Goal: Information Seeking & Learning: Check status

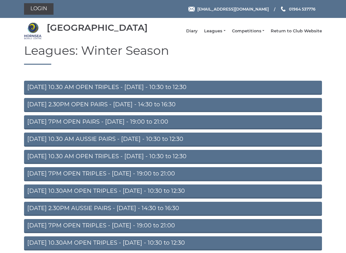
click at [217, 34] on link "Leagues" at bounding box center [214, 31] width 21 height 6
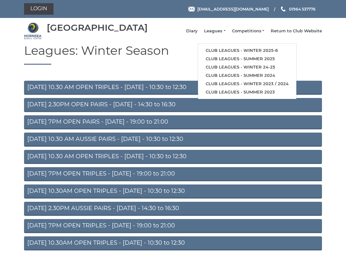
click at [258, 53] on link "Club leagues - Winter 2025-6" at bounding box center [247, 50] width 98 height 8
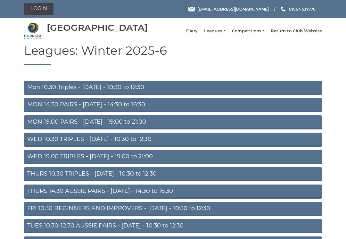
click at [176, 108] on link "MON 14.30 PAIRS - [DATE] - 14:30 to 16:30" at bounding box center [173, 105] width 298 height 14
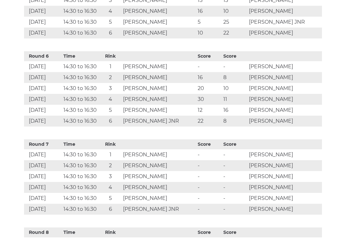
scroll to position [720, 0]
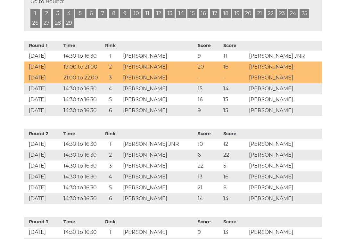
scroll to position [270, 0]
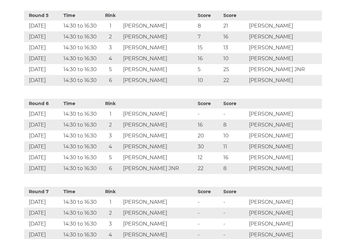
scroll to position [672, 0]
